Goal: Information Seeking & Learning: Learn about a topic

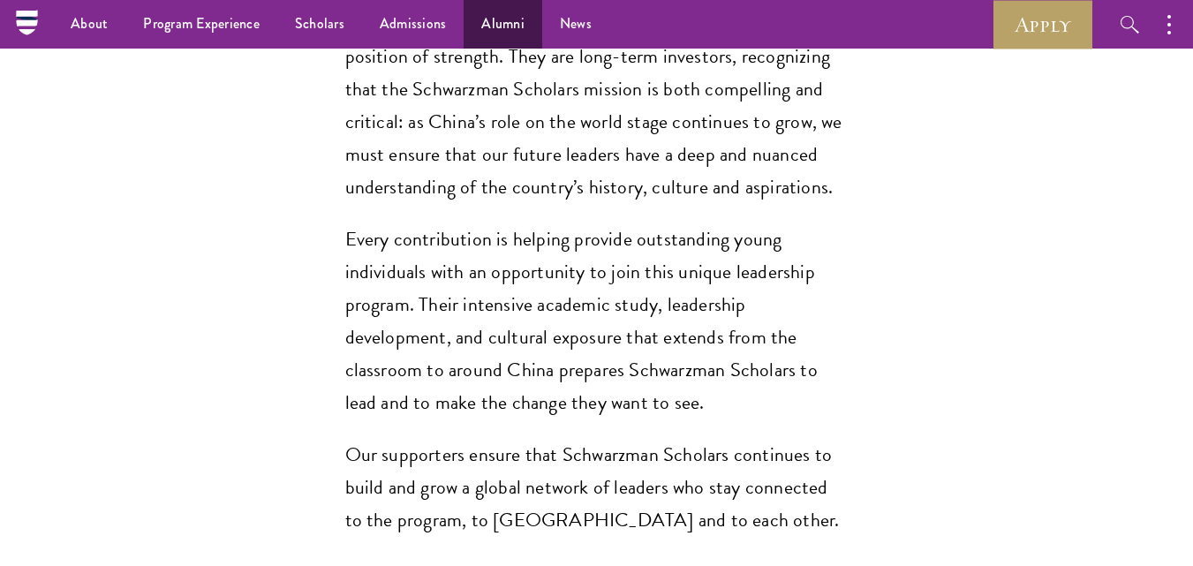
scroll to position [1539, 0]
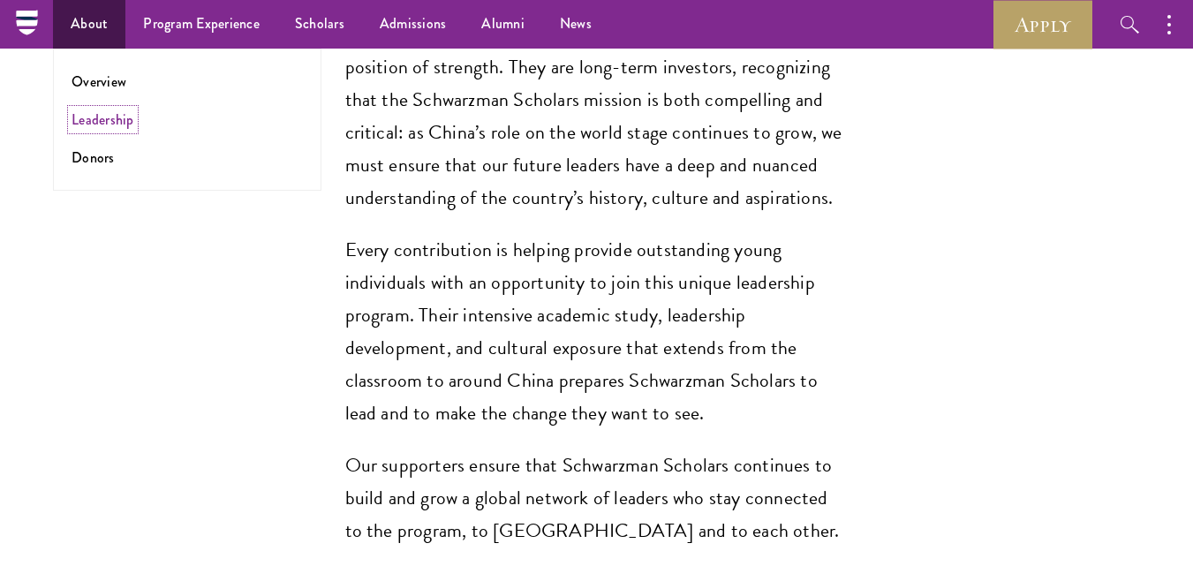
click at [112, 122] on link "Leadership" at bounding box center [103, 119] width 63 height 20
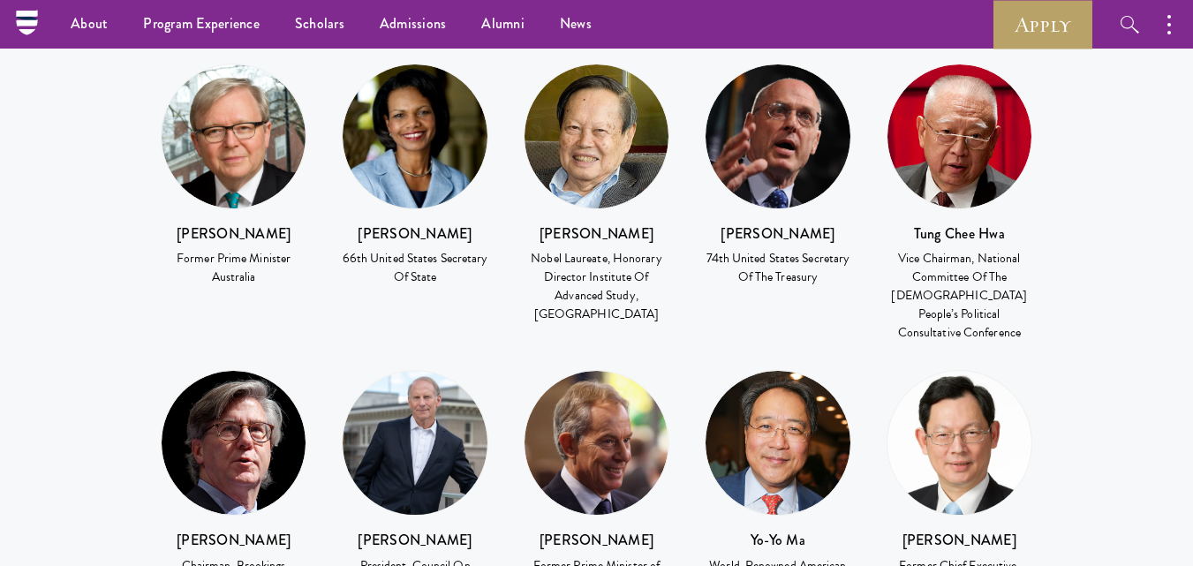
scroll to position [2478, 0]
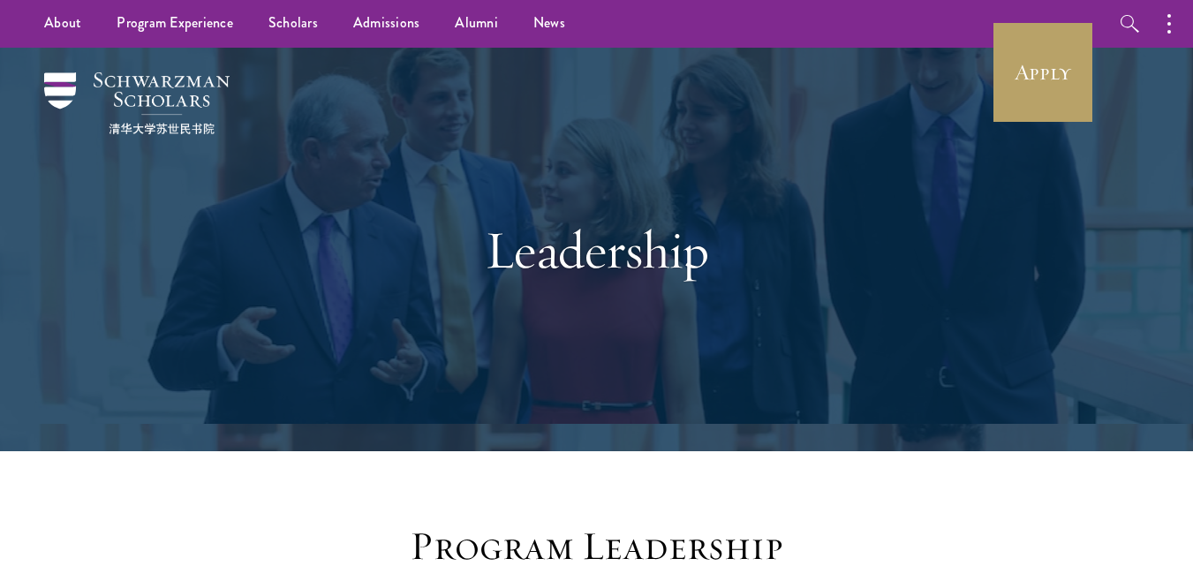
scroll to position [0, 0]
